Goal: Transaction & Acquisition: Purchase product/service

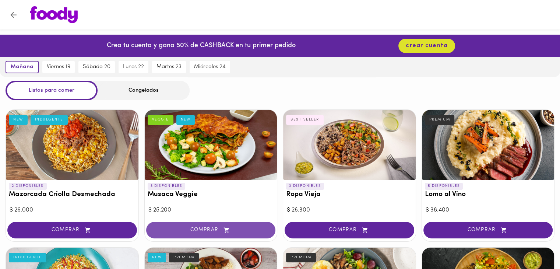
click at [215, 230] on span "COMPRAR" at bounding box center [210, 230] width 111 height 6
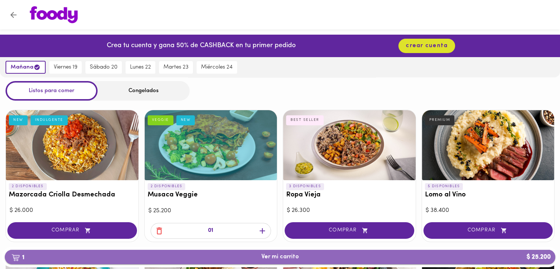
click at [305, 252] on button "1 Ver mi carrito $ 25.200" at bounding box center [280, 256] width 550 height 14
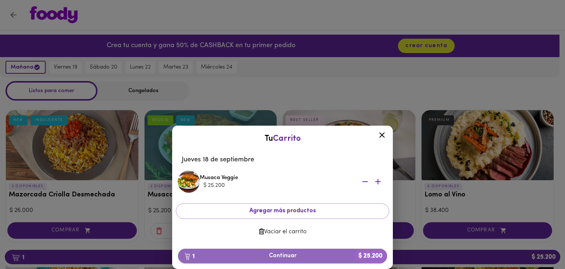
click at [330, 256] on span "1 Continuar $ 25.200" at bounding box center [282, 255] width 197 height 7
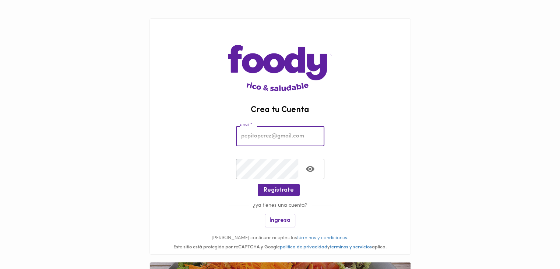
drag, startPoint x: 263, startPoint y: 138, endPoint x: 319, endPoint y: 140, distance: 56.3
click at [263, 138] on input "email" at bounding box center [280, 136] width 88 height 20
click at [336, 104] on div "Crea tu Cuenta Email * Email * Crear Contraseña * Crear Contraseña * Regístrate…" at bounding box center [279, 136] width 261 height 236
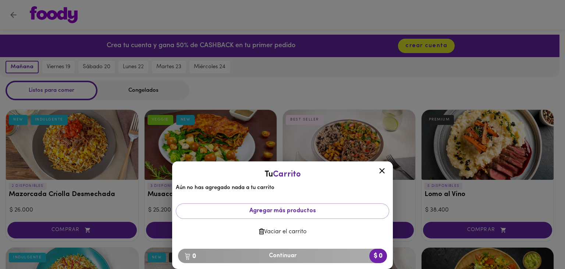
click at [382, 166] on div at bounding box center [382, 172] width 18 height 18
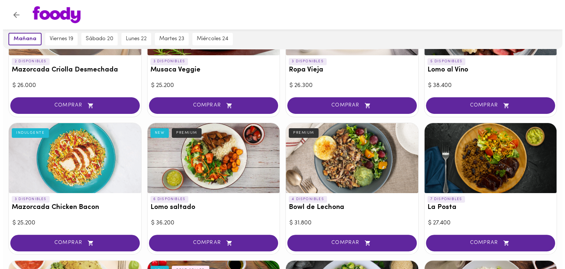
scroll to position [147, 0]
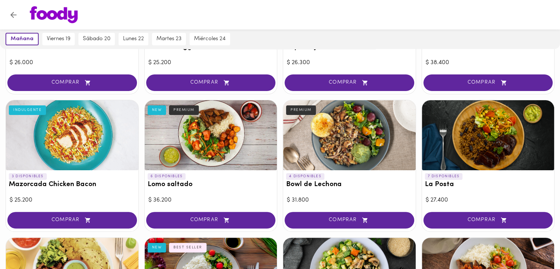
click at [467, 145] on div at bounding box center [488, 135] width 132 height 70
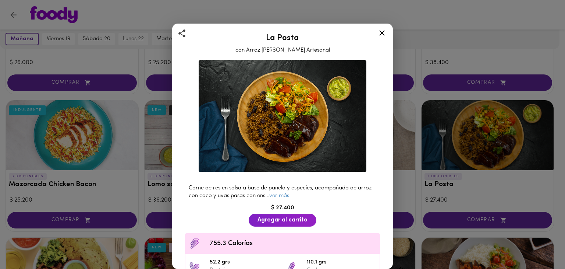
click at [380, 33] on icon at bounding box center [382, 32] width 9 height 9
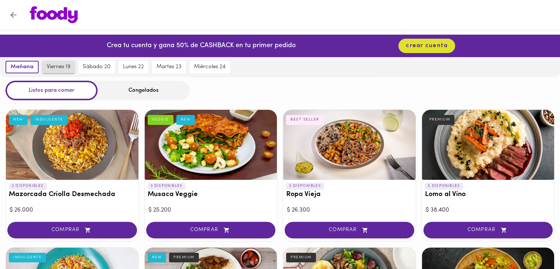
click at [52, 66] on span "viernes 19" at bounding box center [59, 67] width 24 height 7
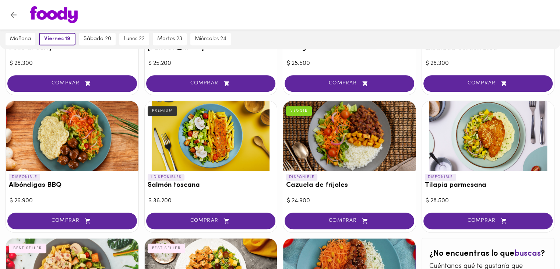
scroll to position [515, 0]
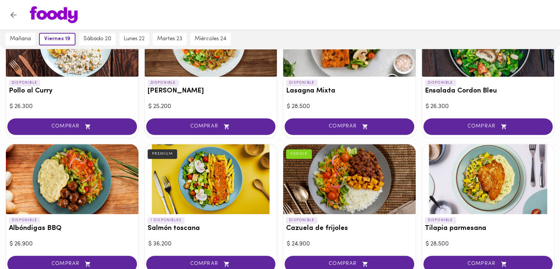
click at [46, 13] on img at bounding box center [54, 14] width 48 height 17
